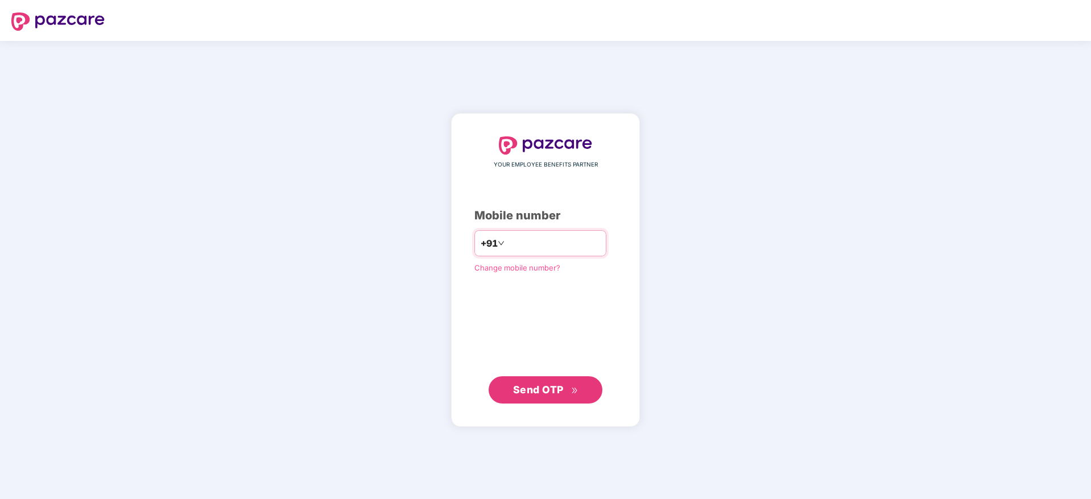
click at [588, 250] on input "number" at bounding box center [553, 243] width 93 height 18
type input "**********"
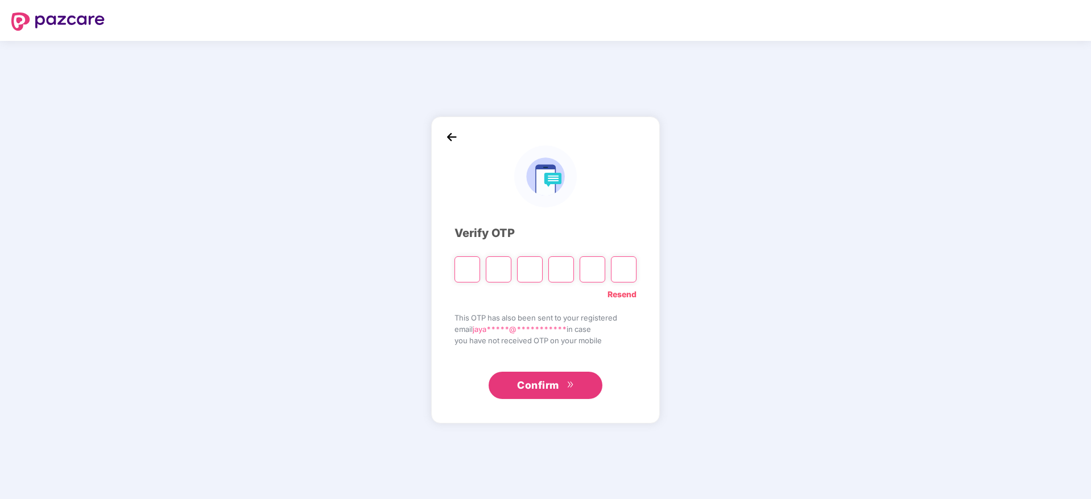
paste input "*"
type input "*"
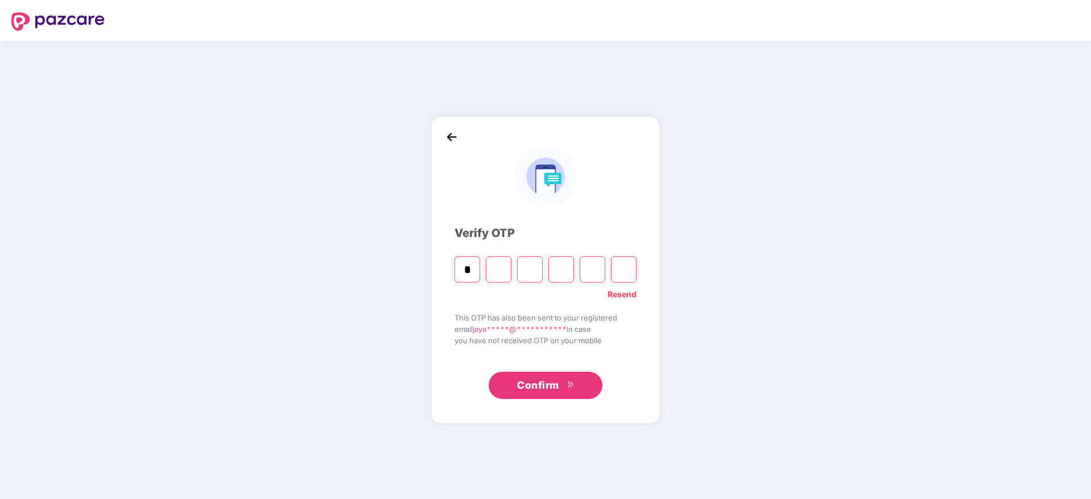
type input "*"
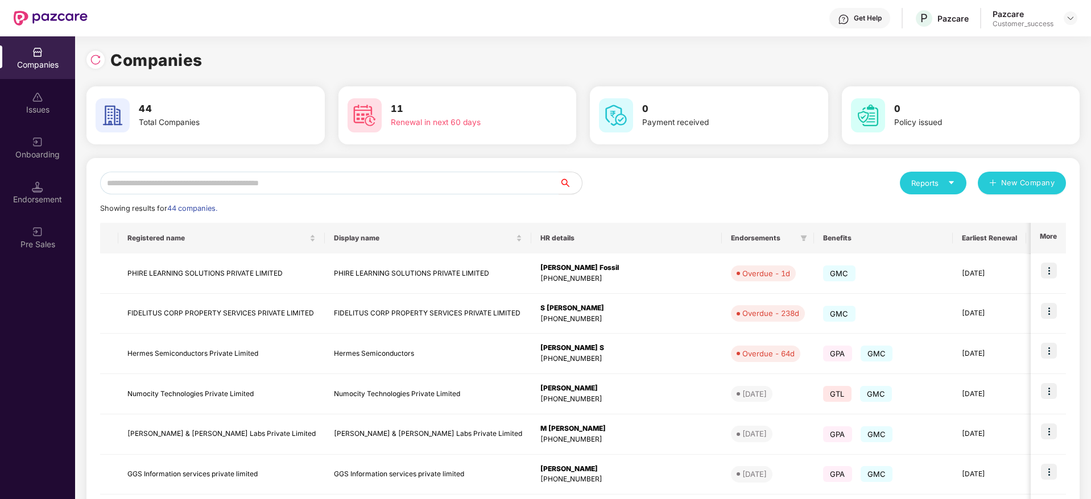
click at [565, 52] on div "Companies" at bounding box center [582, 60] width 993 height 25
click at [42, 143] on img at bounding box center [37, 142] width 11 height 11
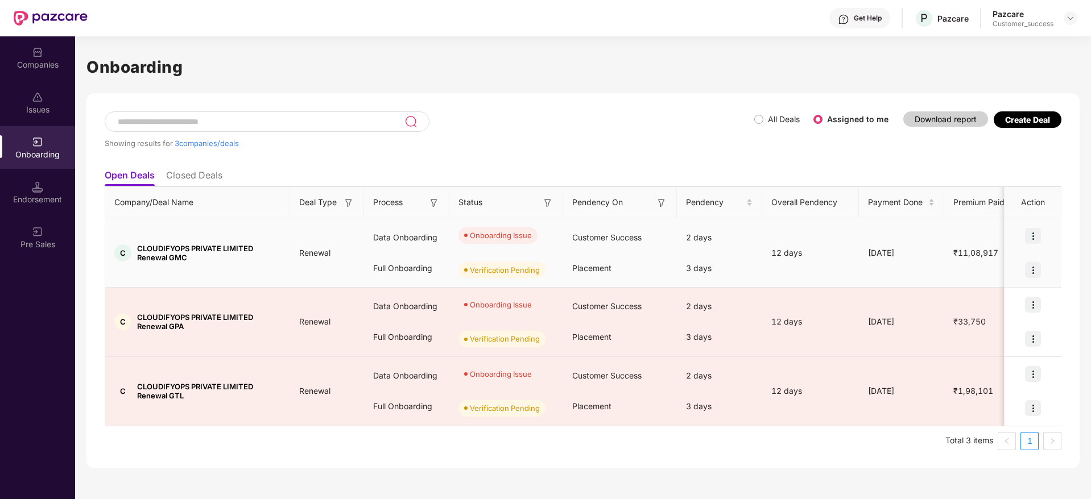
click at [1033, 228] on img at bounding box center [1033, 236] width 16 height 16
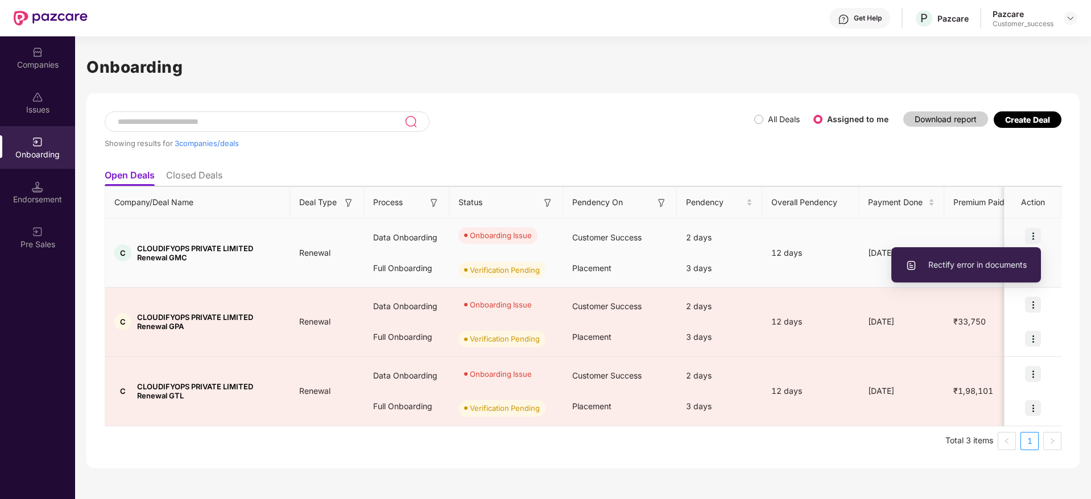
click at [977, 265] on span "Rectify error in documents" at bounding box center [966, 265] width 121 height 13
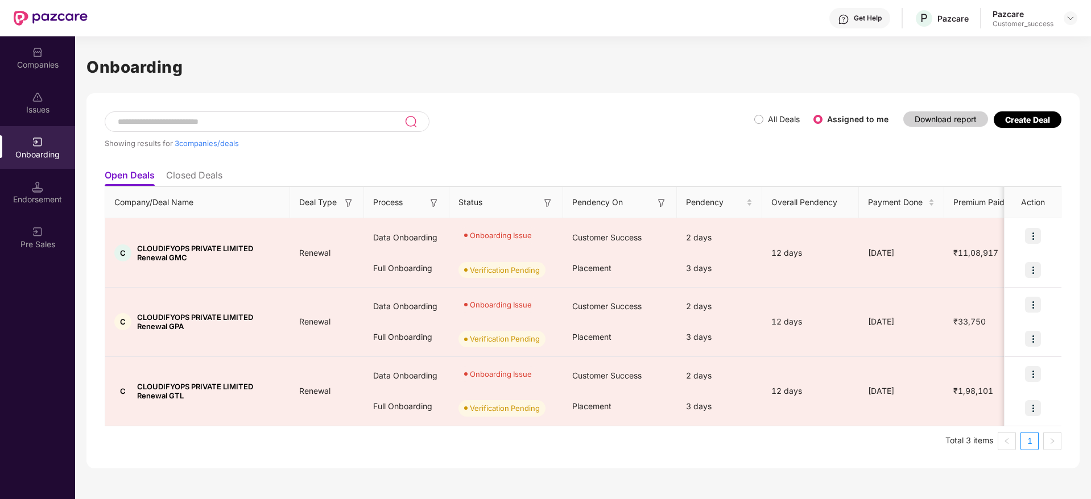
click at [654, 112] on div "Showing results for 3 companies/deals" at bounding box center [430, 138] width 650 height 52
click at [32, 51] on img at bounding box center [37, 52] width 11 height 11
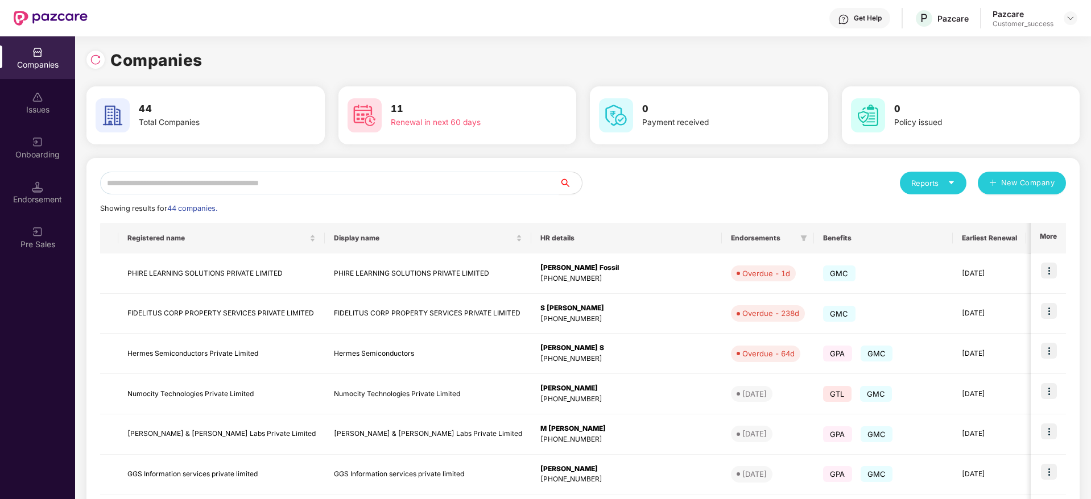
click at [280, 183] on input "text" at bounding box center [329, 183] width 459 height 23
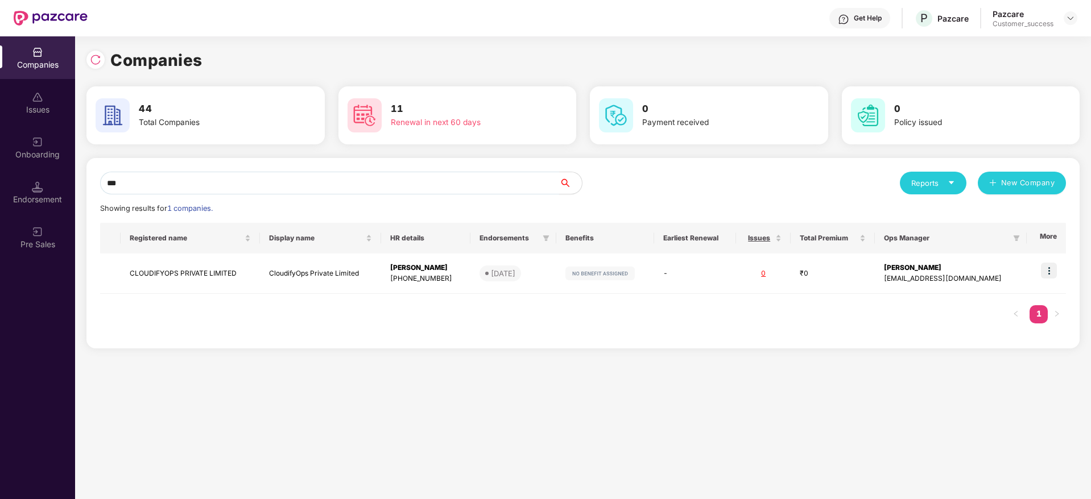
type input "****"
drag, startPoint x: 137, startPoint y: 175, endPoint x: 0, endPoint y: 201, distance: 139.6
click at [0, 201] on div "Companies Issues Onboarding Endorsement Pre Sales Companies 44 Total Companies …" at bounding box center [545, 267] width 1091 height 463
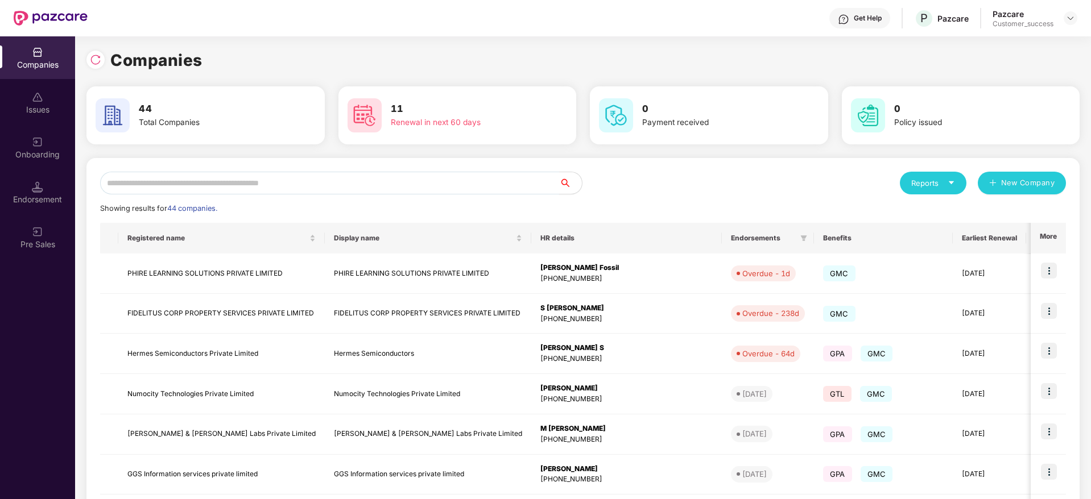
click at [247, 180] on input "text" at bounding box center [329, 183] width 459 height 23
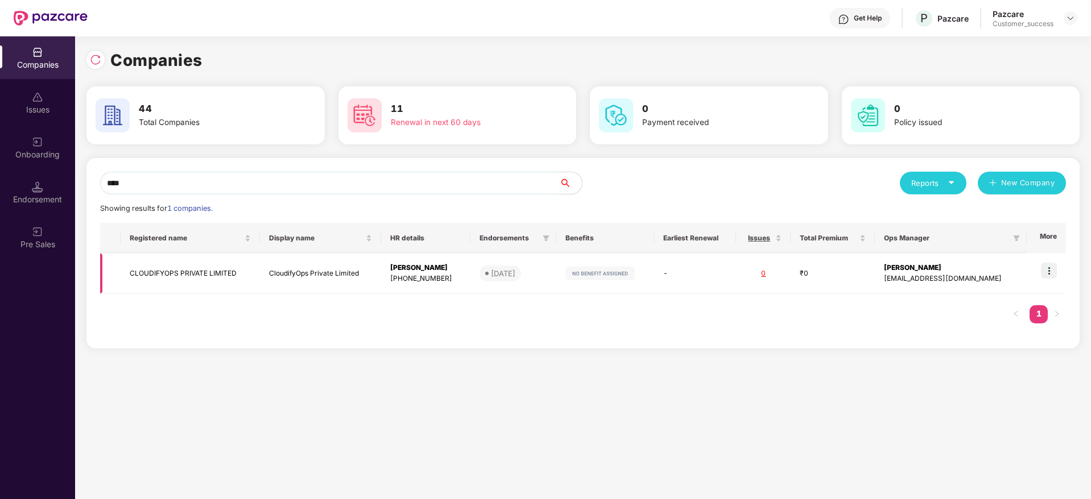
type input "****"
click at [213, 269] on td "CLOUDIFYOPS PRIVATE LIMITED" at bounding box center [191, 274] width 140 height 40
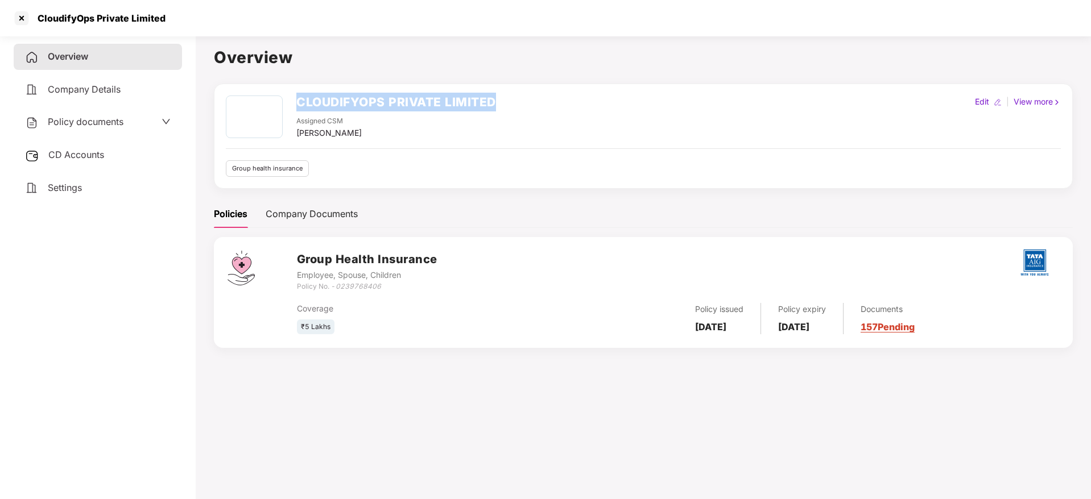
drag, startPoint x: 497, startPoint y: 101, endPoint x: 298, endPoint y: 100, distance: 198.5
click at [298, 100] on div "CLOUDIFYOPS PRIVATE LIMITED Assigned CSM [PERSON_NAME] M Edit | View more" at bounding box center [643, 118] width 835 height 44
copy h2 "CLOUDIFYOPS PRIVATE LIMITED"
click at [391, 63] on h1 "Overview" at bounding box center [643, 57] width 859 height 25
click at [24, 19] on div at bounding box center [22, 18] width 18 height 18
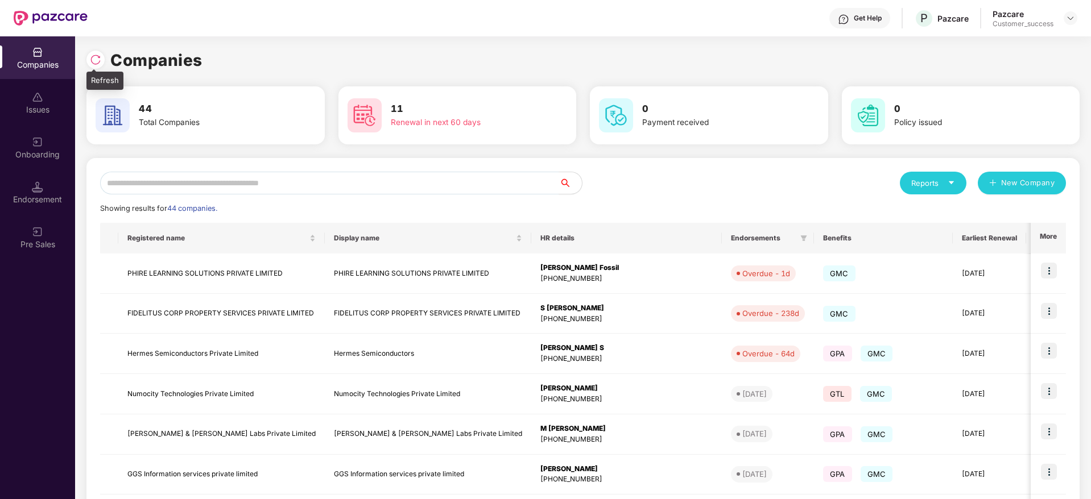
click at [92, 59] on img at bounding box center [95, 59] width 11 height 11
